Goal: Browse casually

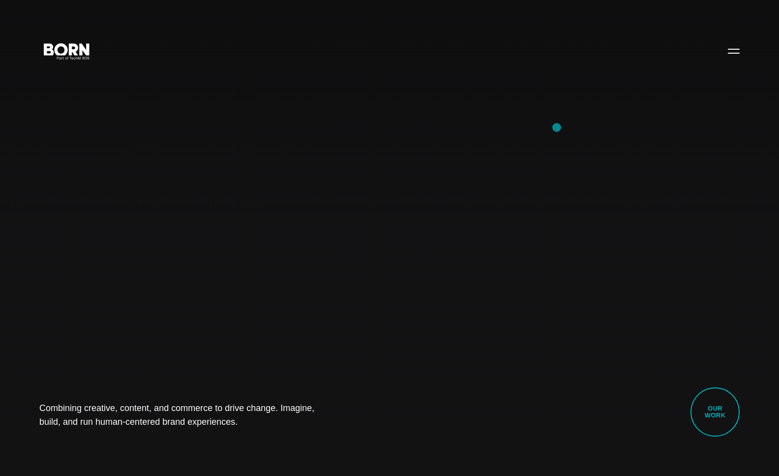
click at [557, 127] on div "Combining creative, content, and commerce to drive change. Imagine, build, and …" at bounding box center [389, 238] width 779 height 476
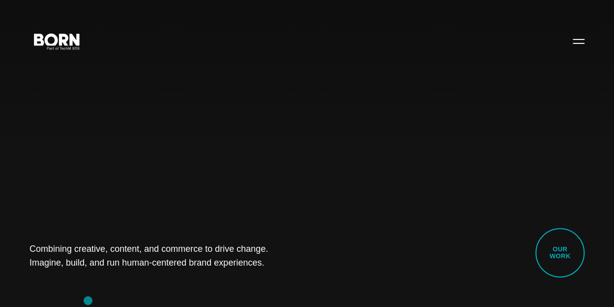
click at [87, 299] on div "Combining creative, content, and commerce to drive change. Imagine, build, and …" at bounding box center [307, 153] width 614 height 307
click at [147, 196] on div "Combining creative, content, and commerce to drive change. Imagine, build, and …" at bounding box center [307, 153] width 614 height 307
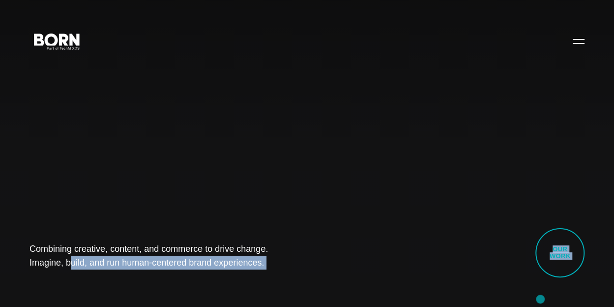
drag, startPoint x: 578, startPoint y: 319, endPoint x: 668, endPoint y: 414, distance: 130.9
